Goal: Information Seeking & Learning: Learn about a topic

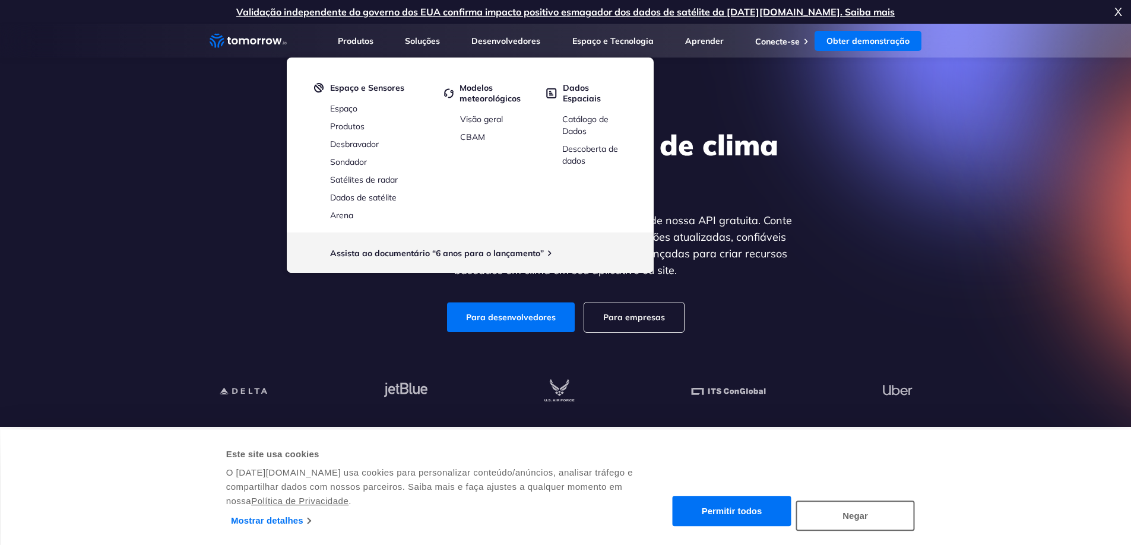
click at [166, 213] on section "Explore a melhor API de clima do mundo Obtenha dados meteorológicos confiáveis …" at bounding box center [565, 226] width 1131 height 404
click at [489, 321] on font "Para desenvolvedores" at bounding box center [511, 317] width 90 height 11
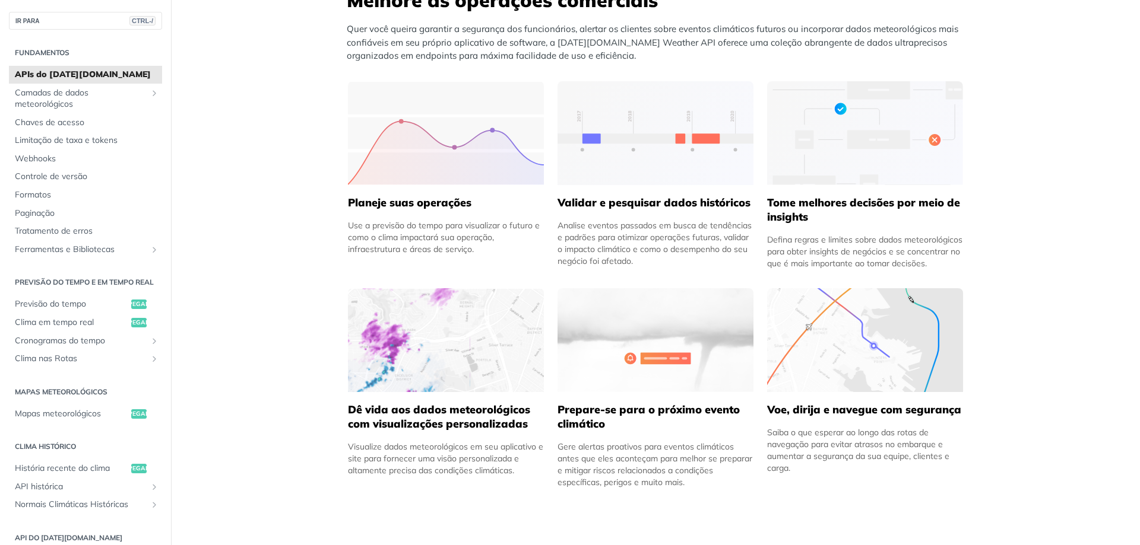
scroll to position [534, 0]
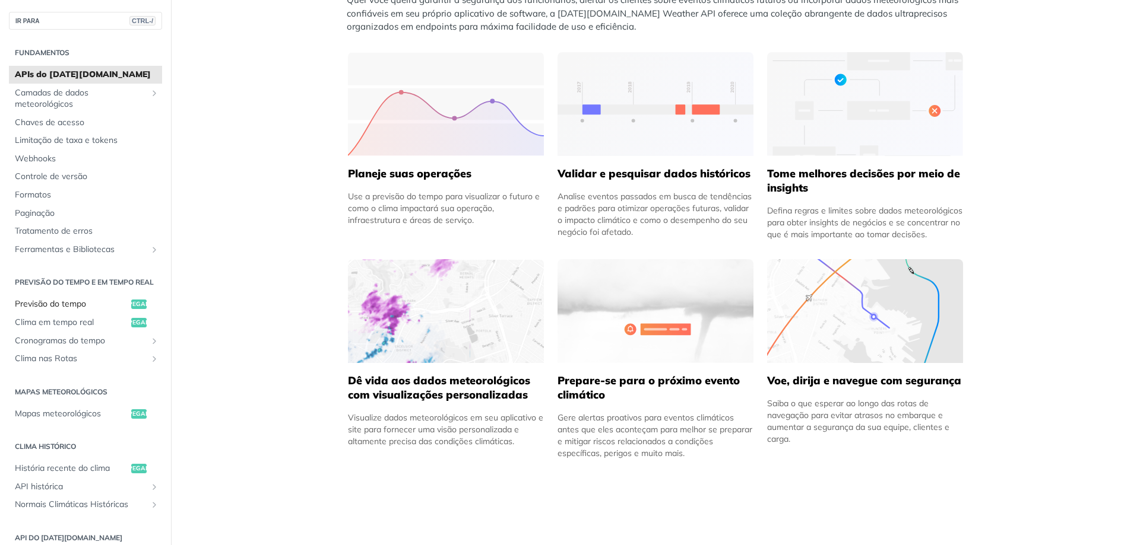
click at [78, 309] on font "Previsão do tempo" at bounding box center [50, 304] width 71 height 11
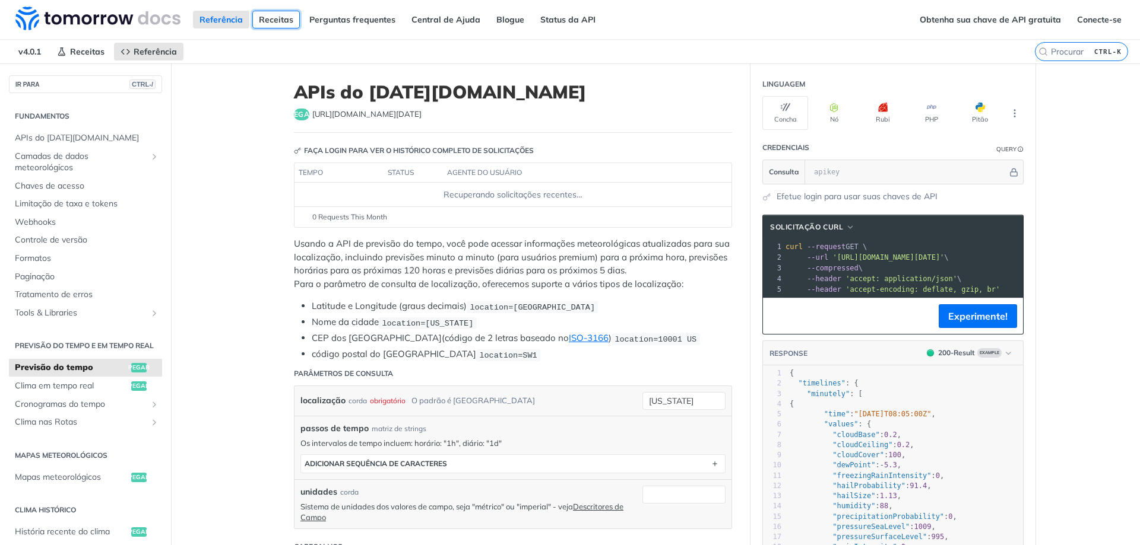
click at [268, 21] on font "Receitas" at bounding box center [276, 19] width 34 height 11
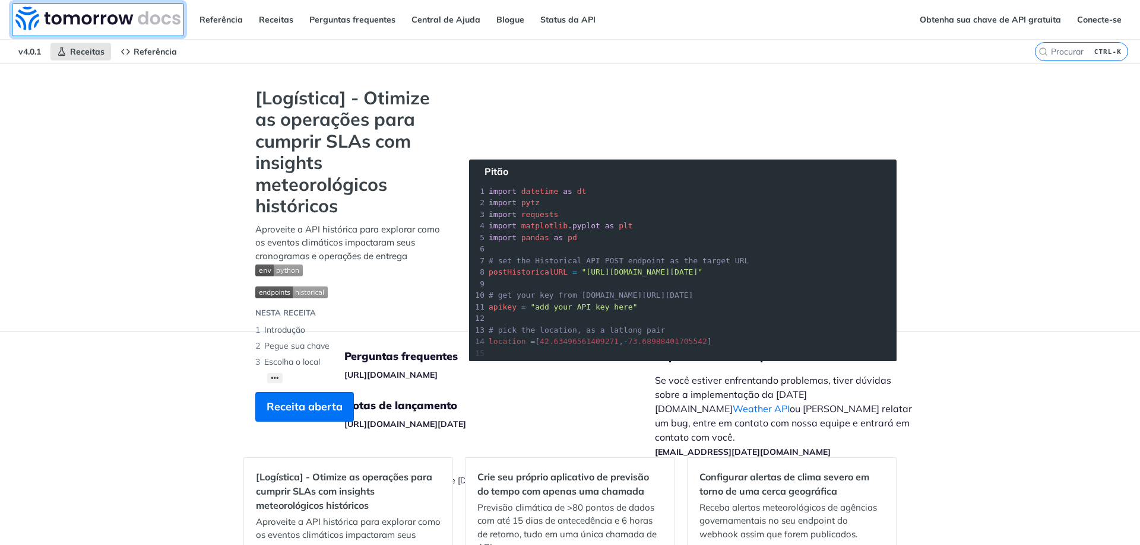
click at [140, 27] on img at bounding box center [97, 19] width 165 height 24
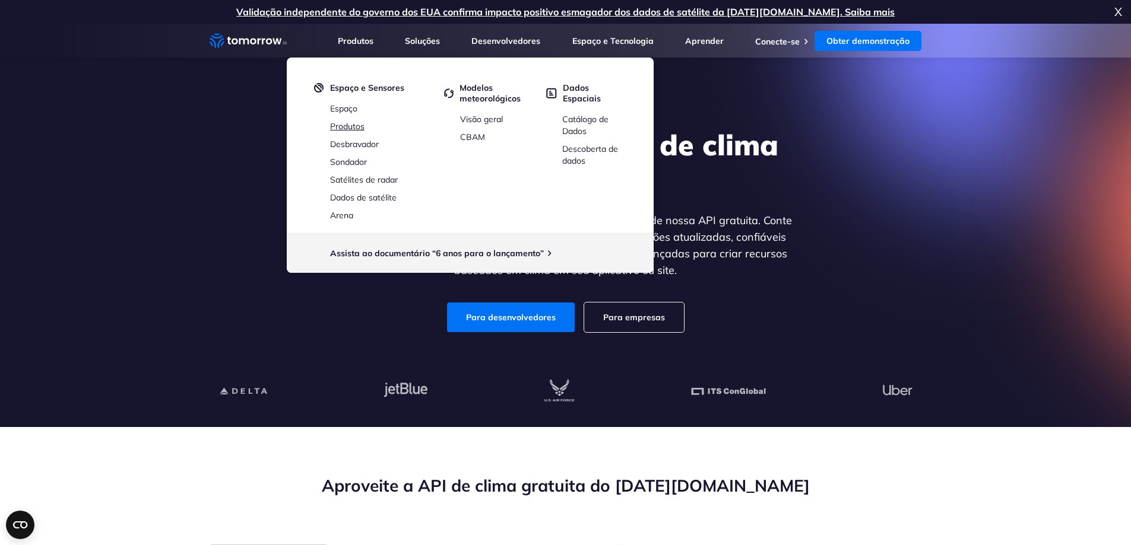
click at [355, 126] on font "Produtos" at bounding box center [347, 126] width 34 height 11
